Goal: Task Accomplishment & Management: Manage account settings

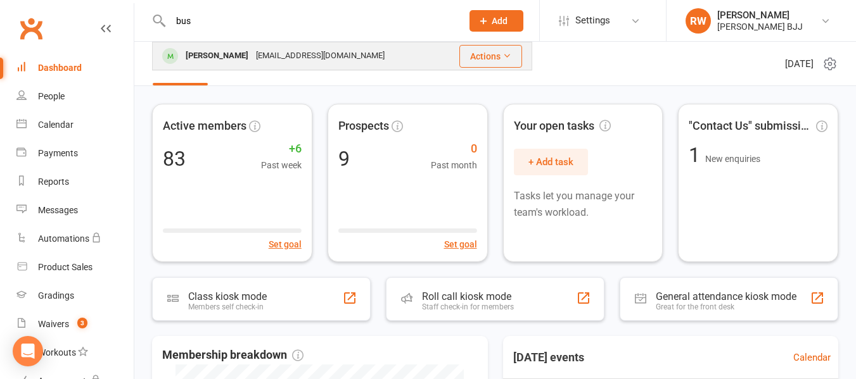
type input "bus"
click at [252, 49] on div "[EMAIL_ADDRESS][DOMAIN_NAME]" at bounding box center [320, 56] width 136 height 18
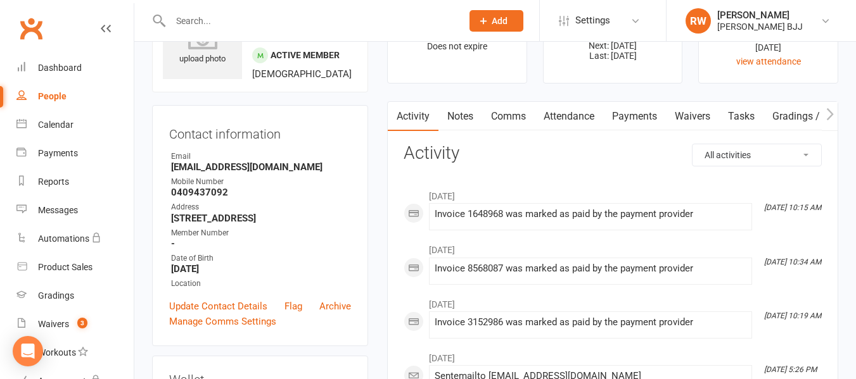
scroll to position [75, 0]
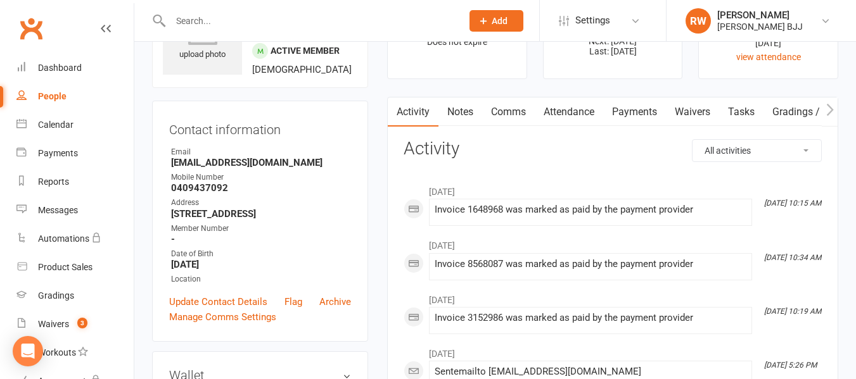
click at [568, 109] on link "Attendance" at bounding box center [569, 112] width 68 height 29
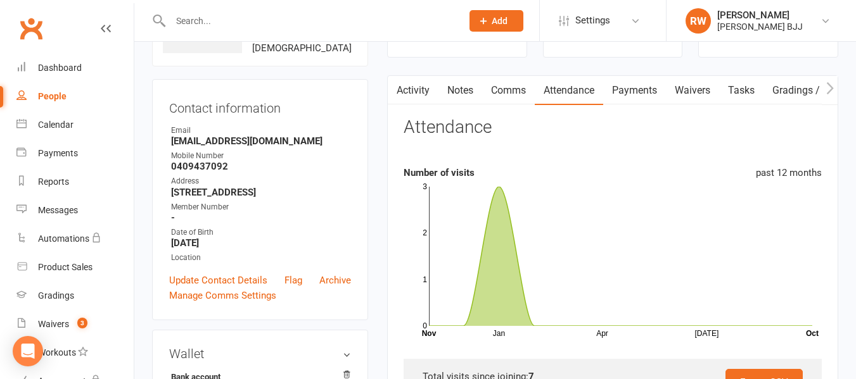
scroll to position [86, 0]
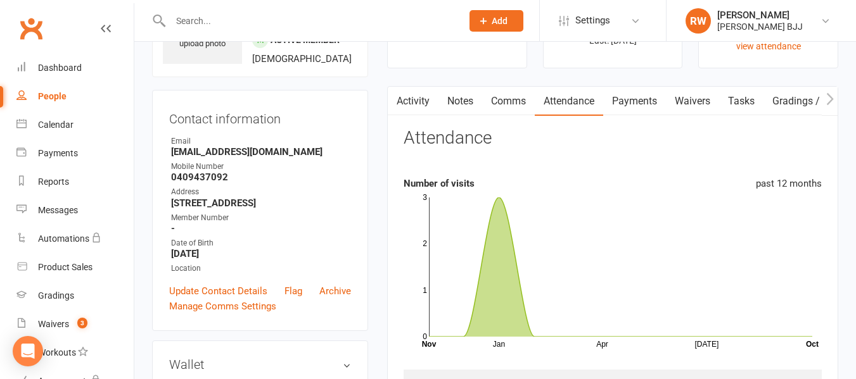
click at [691, 106] on link "Waivers" at bounding box center [692, 101] width 53 height 29
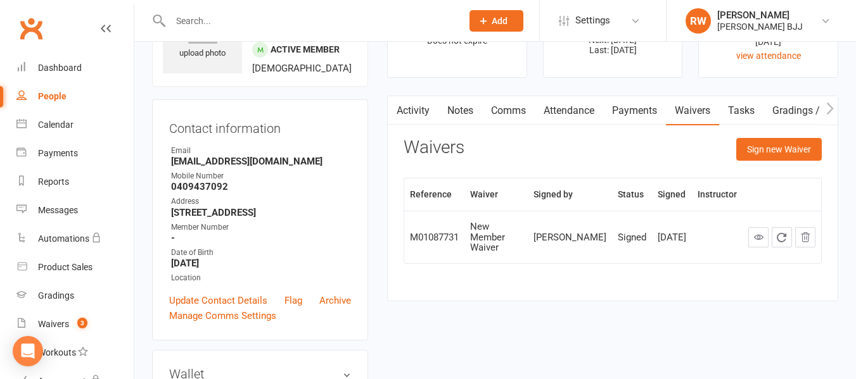
scroll to position [49, 0]
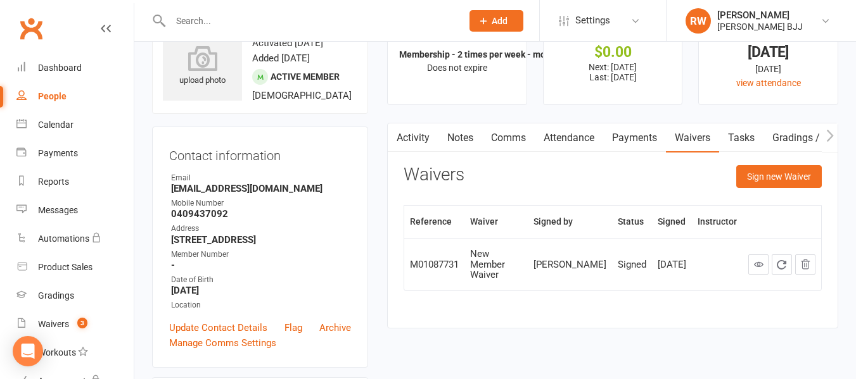
click at [645, 135] on link "Payments" at bounding box center [634, 138] width 63 height 29
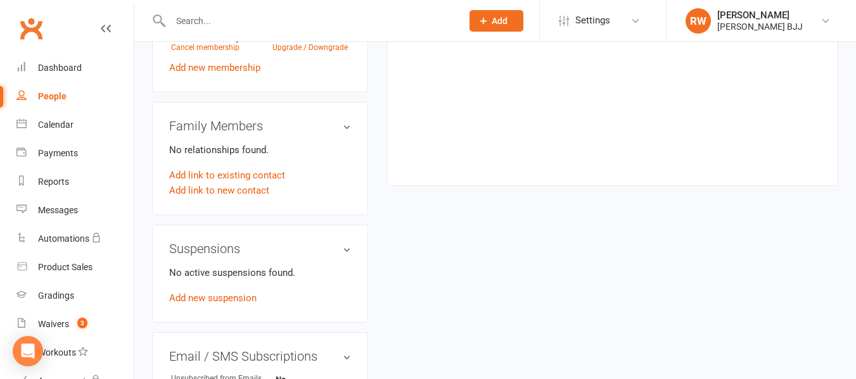
scroll to position [587, 0]
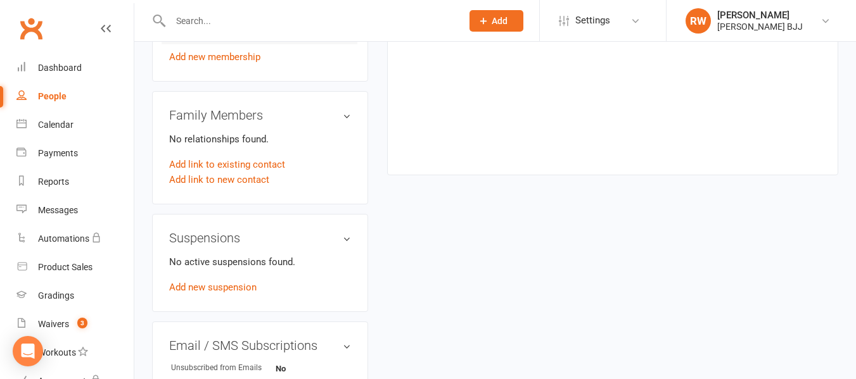
click at [205, 41] on link "Cancel membership" at bounding box center [205, 36] width 68 height 9
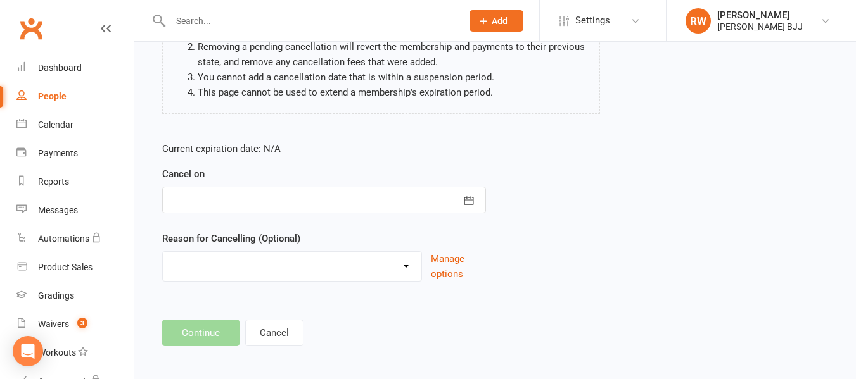
scroll to position [168, 0]
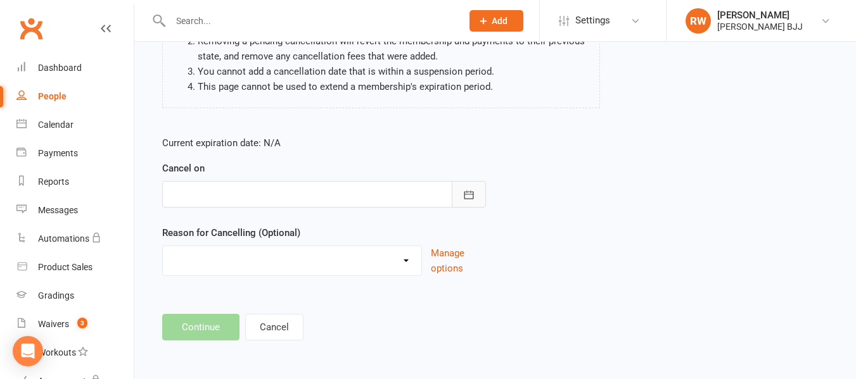
click at [466, 206] on button "button" at bounding box center [469, 194] width 34 height 27
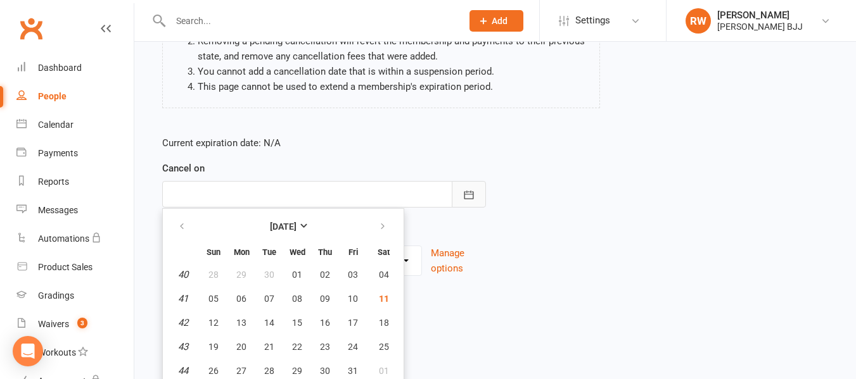
scroll to position [196, 0]
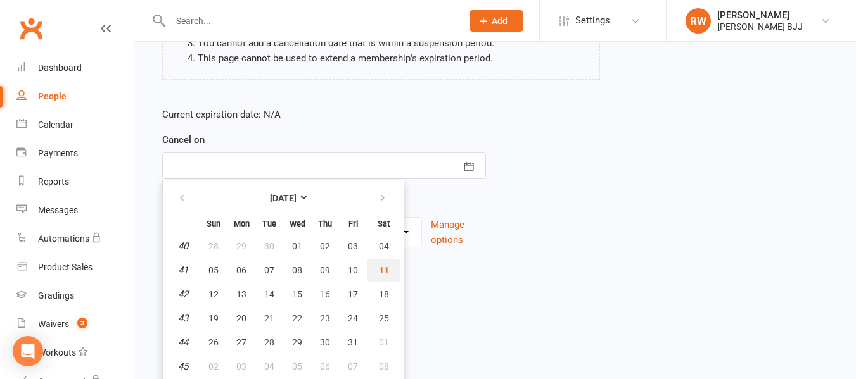
click at [387, 279] on button "11" at bounding box center [383, 270] width 32 height 23
type input "[DATE]"
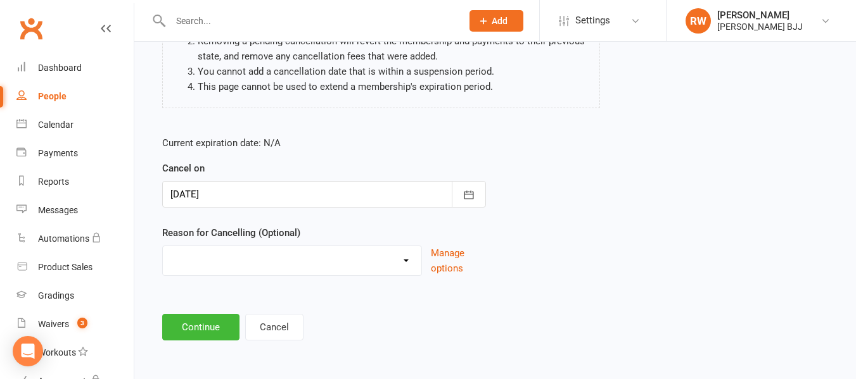
click at [294, 262] on select "Holiday Injury Other reason" at bounding box center [292, 258] width 258 height 25
select select "2"
click at [163, 246] on select "Holiday Injury Other reason" at bounding box center [292, 258] width 258 height 25
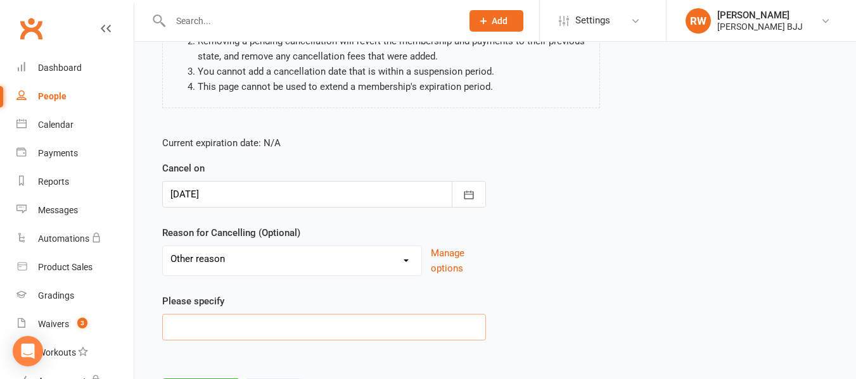
click at [238, 323] on input at bounding box center [324, 327] width 324 height 27
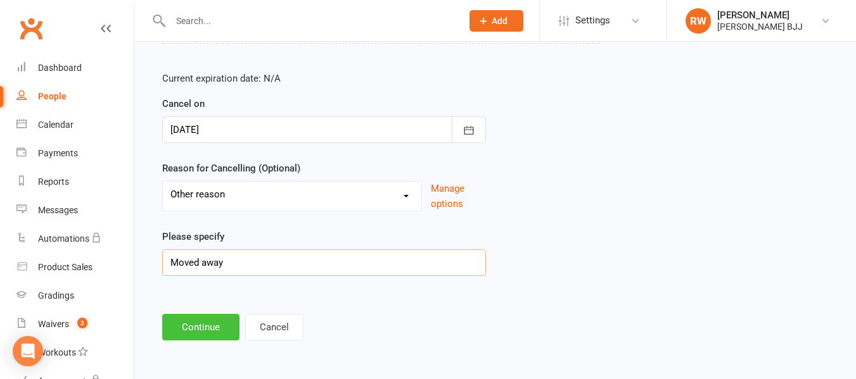
type input "Moved away"
click at [203, 336] on button "Continue" at bounding box center [200, 327] width 77 height 27
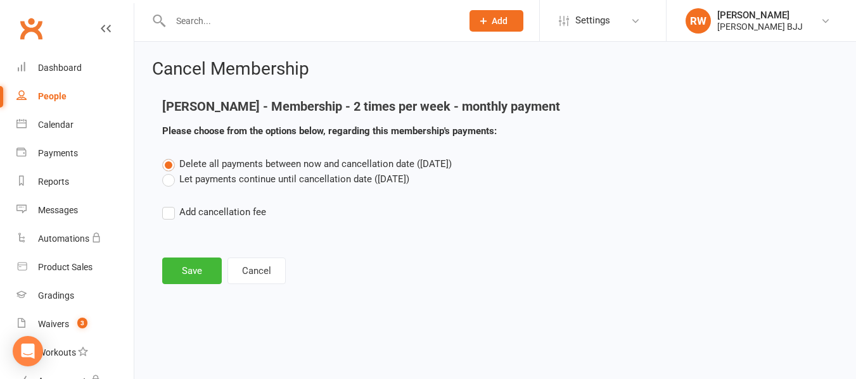
scroll to position [0, 0]
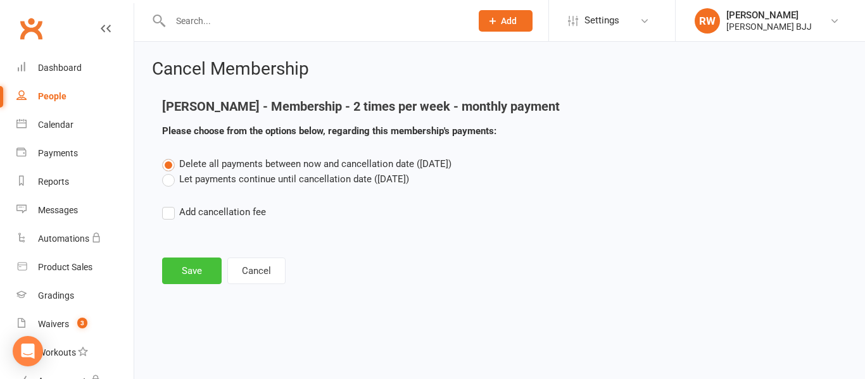
click at [167, 277] on button "Save" at bounding box center [192, 271] width 60 height 27
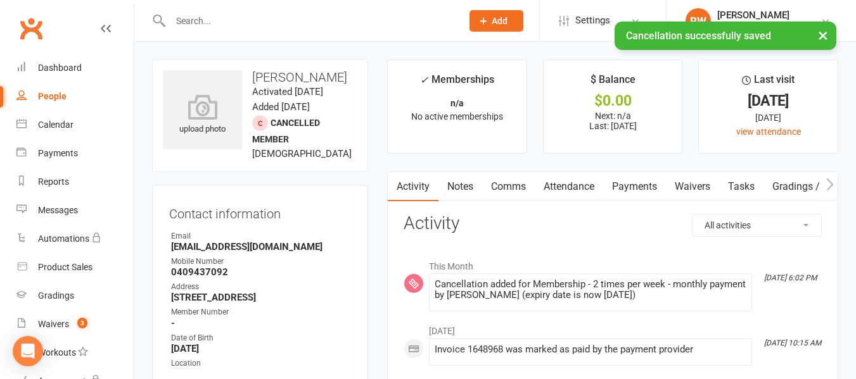
click at [646, 187] on link "Payments" at bounding box center [634, 186] width 63 height 29
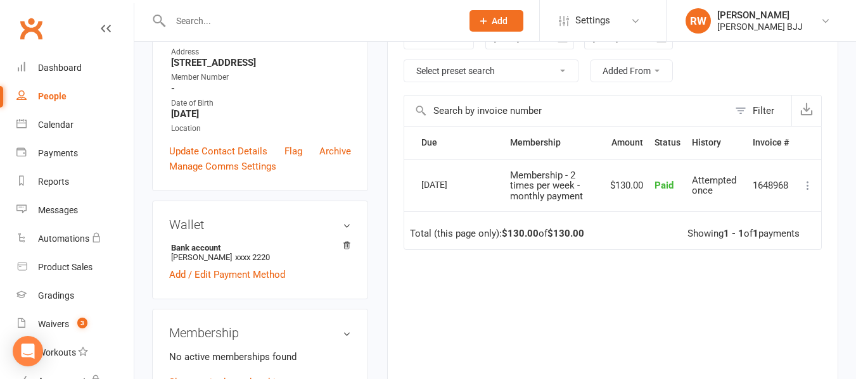
scroll to position [238, 0]
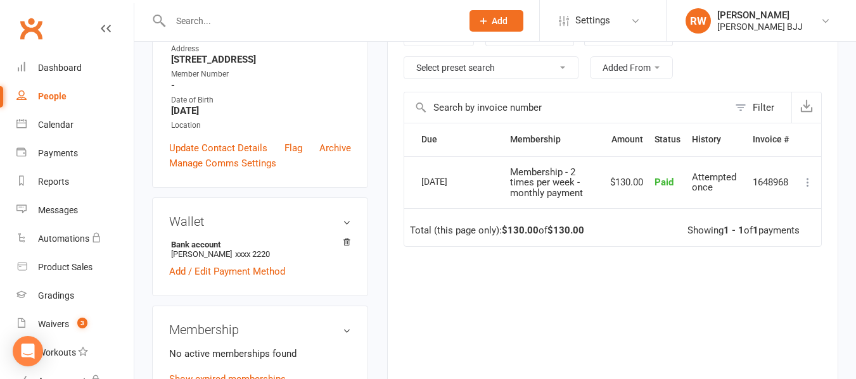
click at [804, 182] on icon at bounding box center [807, 182] width 13 height 13
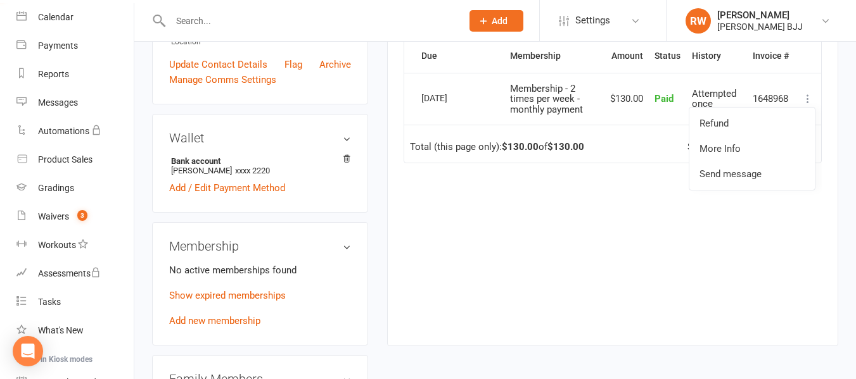
scroll to position [300, 0]
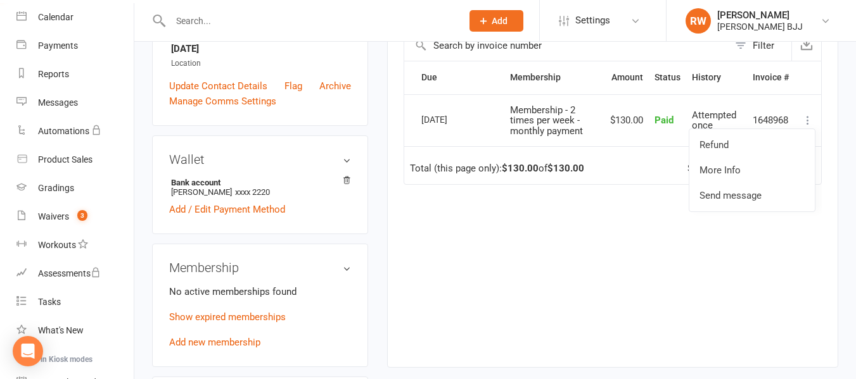
drag, startPoint x: 334, startPoint y: 115, endPoint x: 483, endPoint y: 44, distance: 165.2
click at [334, 94] on link "Archive" at bounding box center [335, 86] width 32 height 15
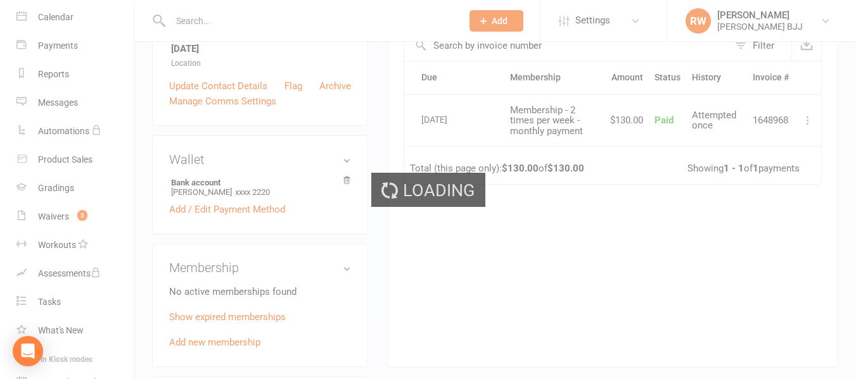
select select "50"
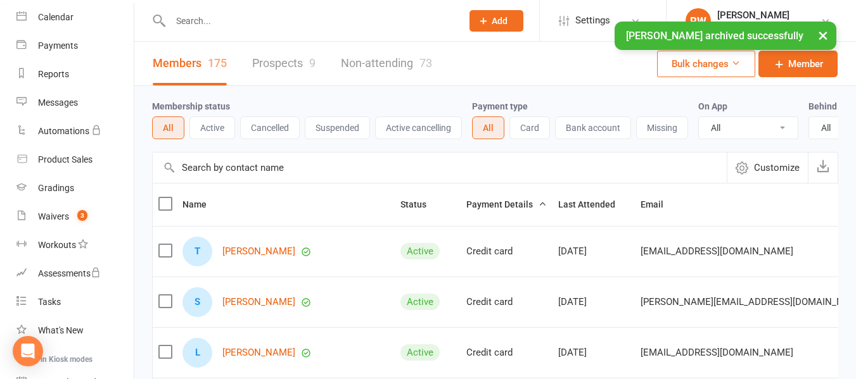
click at [824, 36] on button "×" at bounding box center [822, 35] width 23 height 27
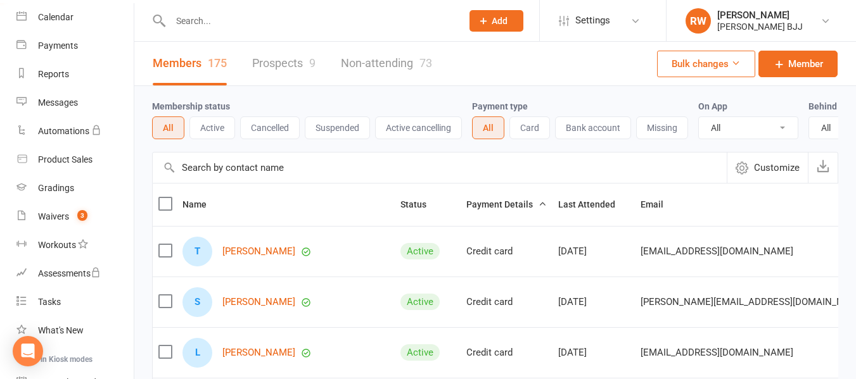
click at [289, 27] on input "text" at bounding box center [310, 21] width 286 height 18
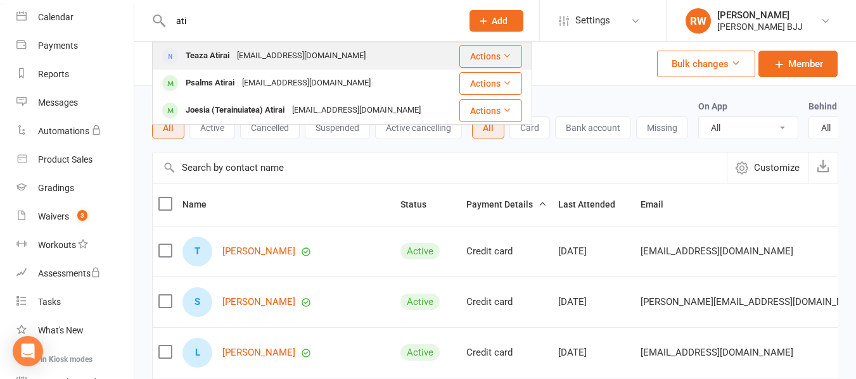
type input "ati"
click at [269, 65] on div "[EMAIL_ADDRESS][DOMAIN_NAME]" at bounding box center [301, 56] width 136 height 18
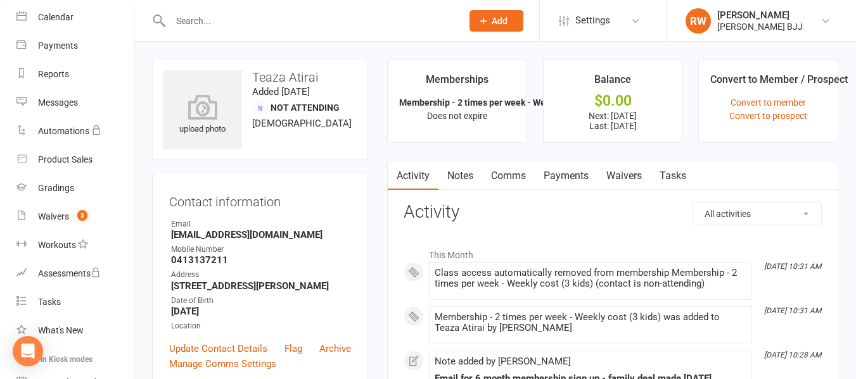
click at [350, 20] on input "text" at bounding box center [310, 21] width 286 height 18
click at [558, 178] on link "Payments" at bounding box center [566, 176] width 63 height 29
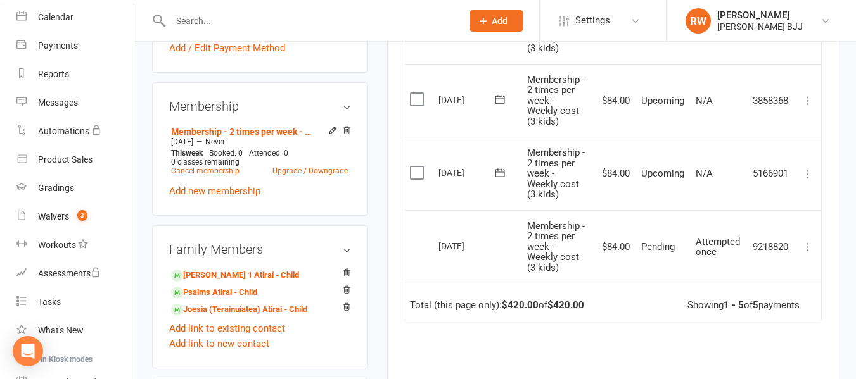
scroll to position [467, 0]
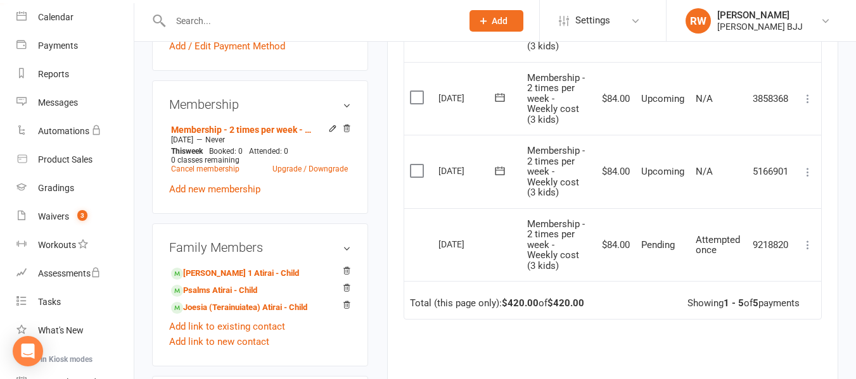
click at [805, 251] on icon at bounding box center [807, 245] width 13 height 13
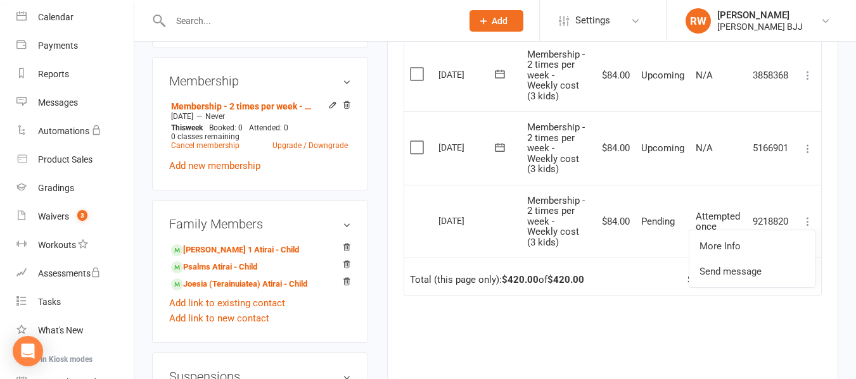
scroll to position [485, 0]
